Goal: Check status: Check status

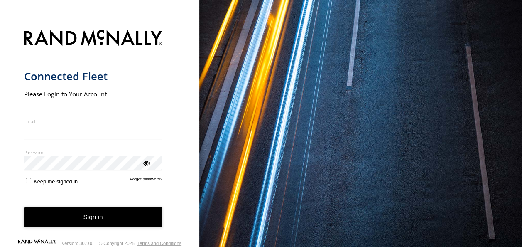
type input "**********"
click at [115, 213] on button "Sign in" at bounding box center [93, 217] width 138 height 20
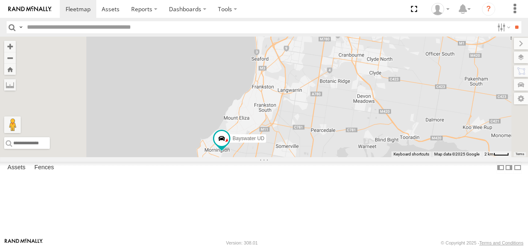
drag, startPoint x: 364, startPoint y: 183, endPoint x: 375, endPoint y: 202, distance: 21.9
click at [375, 157] on div "Bayswater UD" at bounding box center [264, 97] width 528 height 120
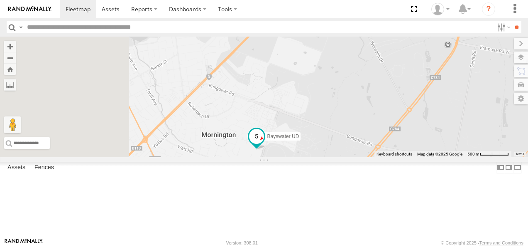
drag, startPoint x: 330, startPoint y: 192, endPoint x: 409, endPoint y: 175, distance: 81.1
click at [301, 140] on label "Bayswater UD" at bounding box center [281, 136] width 40 height 8
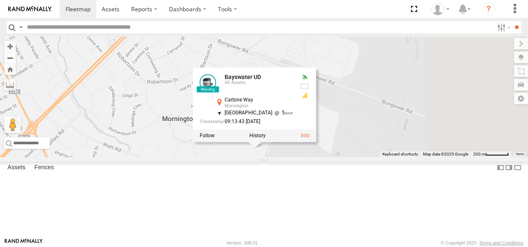
click at [378, 157] on div "Bayswater UD Bayswater UD All Assets Carbine Way Mornington -38.23123 , 145.067…" at bounding box center [264, 97] width 528 height 120
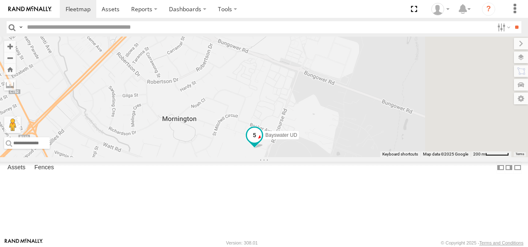
click at [262, 142] on span at bounding box center [254, 134] width 15 height 15
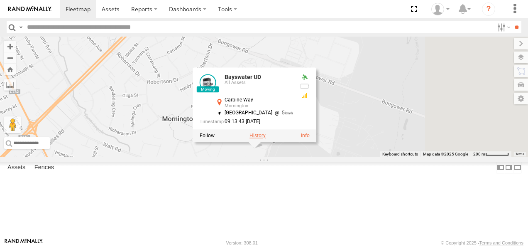
click at [266, 139] on label at bounding box center [258, 136] width 16 height 6
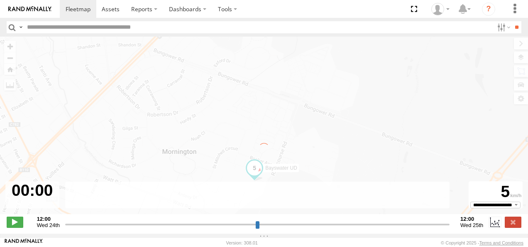
type input "**********"
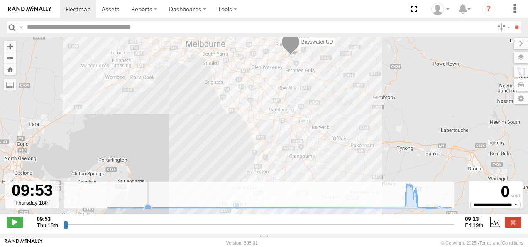
click at [209, 201] on rect at bounding box center [260, 194] width 392 height 27
click at [110, 211] on icon at bounding box center [108, 207] width 7 height 7
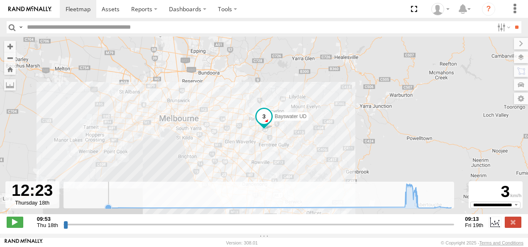
click at [110, 211] on icon at bounding box center [108, 207] width 7 height 7
click at [420, 211] on icon at bounding box center [421, 207] width 7 height 7
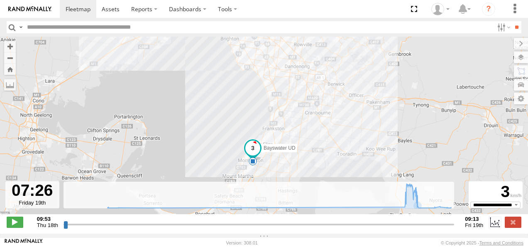
click at [416, 213] on div "Bayswater UD 07:20 Fri 08:39 Fri" at bounding box center [264, 130] width 528 height 186
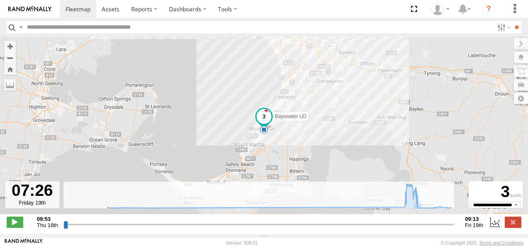
click at [419, 215] on div "Bayswater UD 07:20 Fri 08:39 Fri" at bounding box center [264, 130] width 528 height 186
click at [422, 217] on div "Bayswater UD 07:20 Fri 08:39 Fri" at bounding box center [264, 130] width 528 height 186
click at [423, 211] on icon at bounding box center [422, 207] width 7 height 7
click at [429, 208] on icon at bounding box center [279, 196] width 352 height 24
drag, startPoint x: 437, startPoint y: 209, endPoint x: 443, endPoint y: 209, distance: 5.4
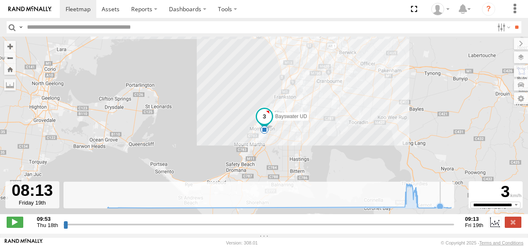
click at [440, 209] on icon at bounding box center [440, 206] width 7 height 7
click at [446, 209] on icon at bounding box center [446, 207] width 7 height 7
click at [451, 210] on icon at bounding box center [451, 206] width 7 height 7
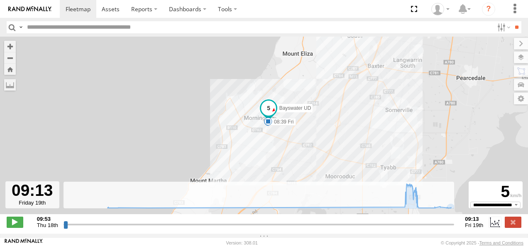
drag, startPoint x: 239, startPoint y: 115, endPoint x: 330, endPoint y: 119, distance: 90.6
click at [330, 119] on div "Bayswater UD 07:20 Fri 08:39 Fri" at bounding box center [264, 130] width 528 height 186
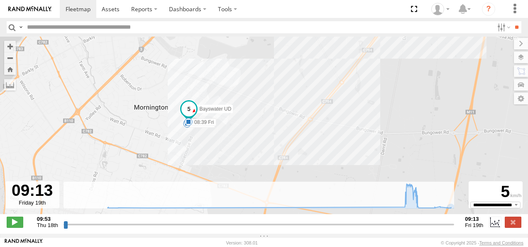
drag, startPoint x: 280, startPoint y: 140, endPoint x: 461, endPoint y: 173, distance: 183.3
click at [461, 173] on div "Bayswater UD 07:20 Fri 08:39 Fri" at bounding box center [264, 130] width 528 height 186
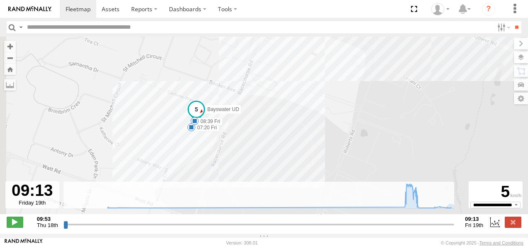
drag, startPoint x: 331, startPoint y: 142, endPoint x: 467, endPoint y: 189, distance: 143.8
click at [467, 189] on div "Bayswater UD 07:20 Fri 08:39 Fri" at bounding box center [264, 130] width 528 height 186
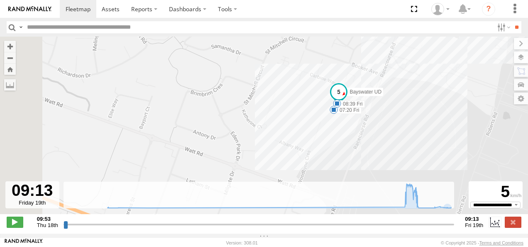
drag, startPoint x: 386, startPoint y: 169, endPoint x: 443, endPoint y: 95, distance: 93.2
click at [443, 95] on div "Bayswater UD 07:20 Fri 08:39 Fri" at bounding box center [264, 130] width 528 height 186
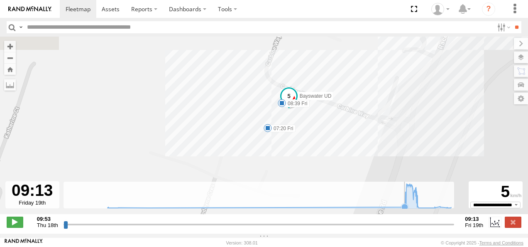
drag, startPoint x: 316, startPoint y: 88, endPoint x: 326, endPoint y: 190, distance: 102.3
click at [326, 190] on div "← Move left → Move right ↑ Move up ↓ Move down + Zoom in - Zoom out Home Jump l…" at bounding box center [264, 135] width 528 height 197
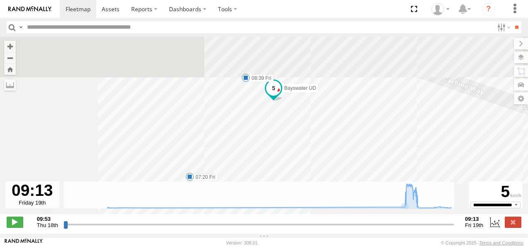
drag, startPoint x: 250, startPoint y: 134, endPoint x: 297, endPoint y: 213, distance: 92.4
click at [297, 215] on div "Bayswater UD 07:20 Fri 08:39 Fri" at bounding box center [264, 130] width 528 height 186
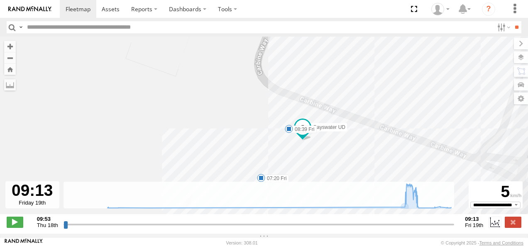
drag, startPoint x: 345, startPoint y: 149, endPoint x: 333, endPoint y: 129, distance: 22.9
click at [333, 129] on div "Bayswater UD 07:20 Fri 08:39 Fri" at bounding box center [264, 130] width 528 height 186
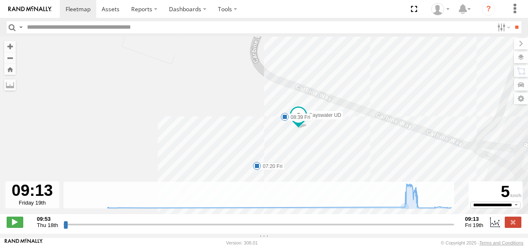
click at [300, 138] on div "Bayswater UD 07:20 Fri 08:39 Fri" at bounding box center [264, 130] width 528 height 186
